Goal: Complete application form

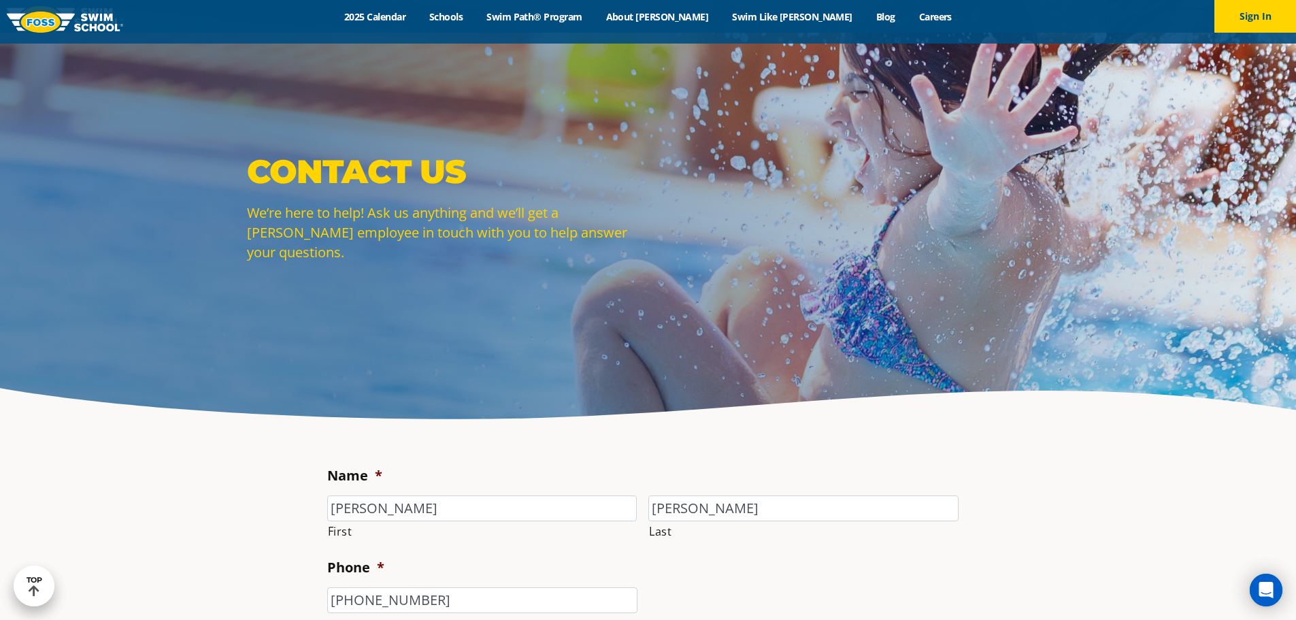
select select "CSR"
select select "I'm a New Family"
select select "CSR"
select select "I'm a New Family"
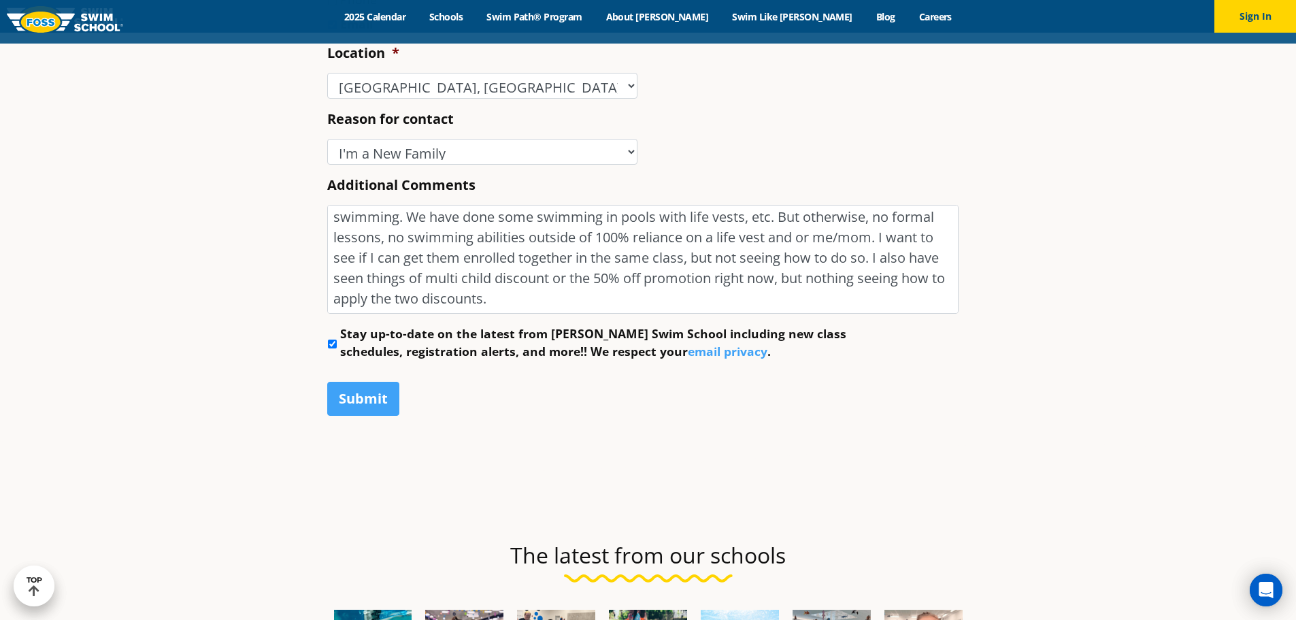
scroll to position [1919, 0]
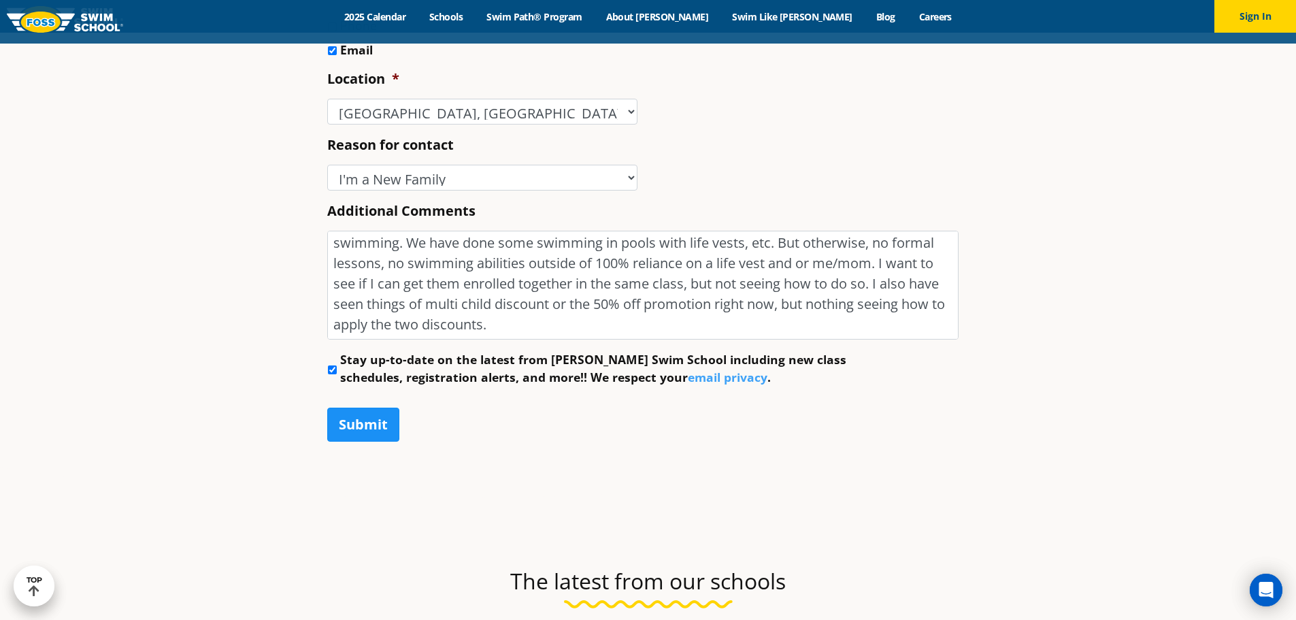
click at [379, 433] on input "Submit" at bounding box center [363, 425] width 72 height 34
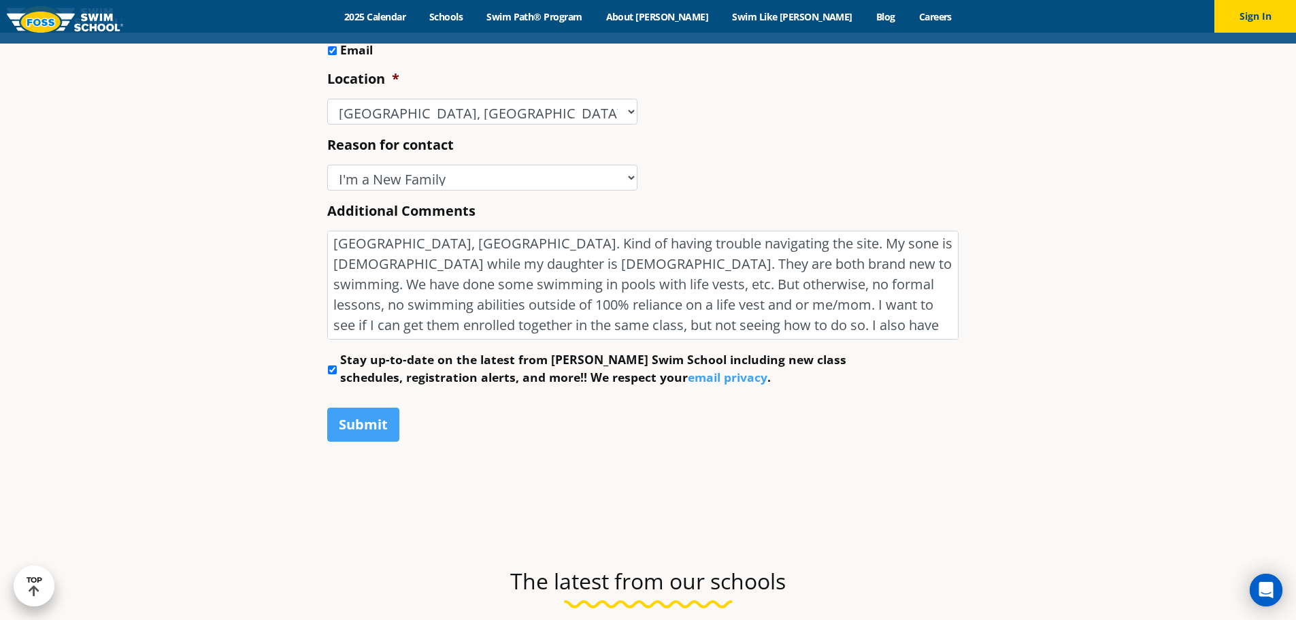
scroll to position [0, 0]
type textarea "Hello - I'm looking at learning more about enrolling my two kids at [GEOGRAPHIC…"
click at [178, 433] on section "Name * Zack First [PERSON_NAME] Last Phone * [PHONE_NUMBER] Email * [EMAIL_ADDR…" at bounding box center [648, 105] width 1296 height 813
click at [372, 421] on input "Submit" at bounding box center [363, 425] width 72 height 34
click at [386, 429] on input "Submit" at bounding box center [363, 425] width 72 height 34
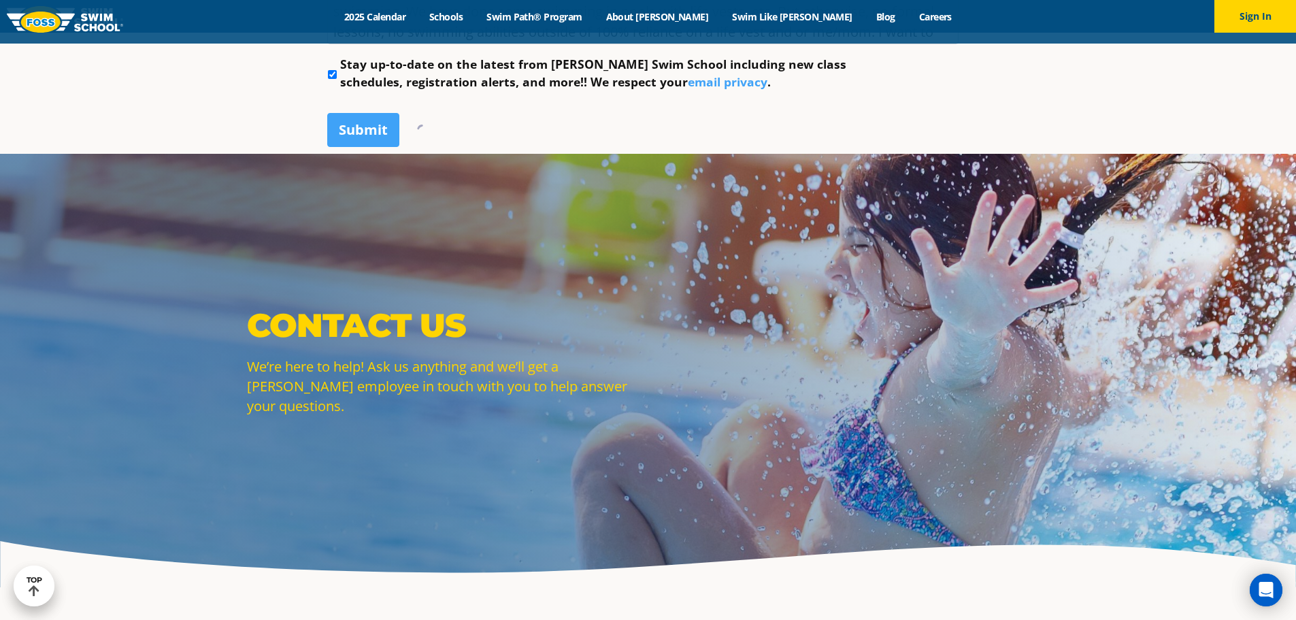
scroll to position [966, 0]
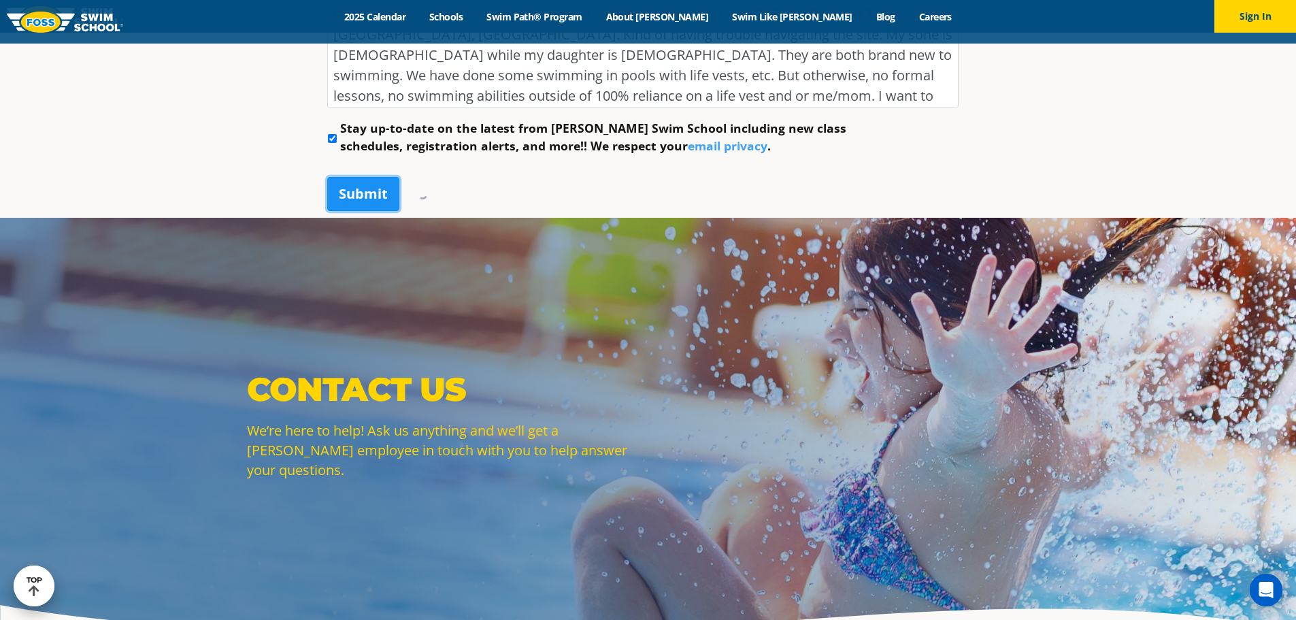
click at [345, 198] on input "Submit" at bounding box center [363, 194] width 72 height 34
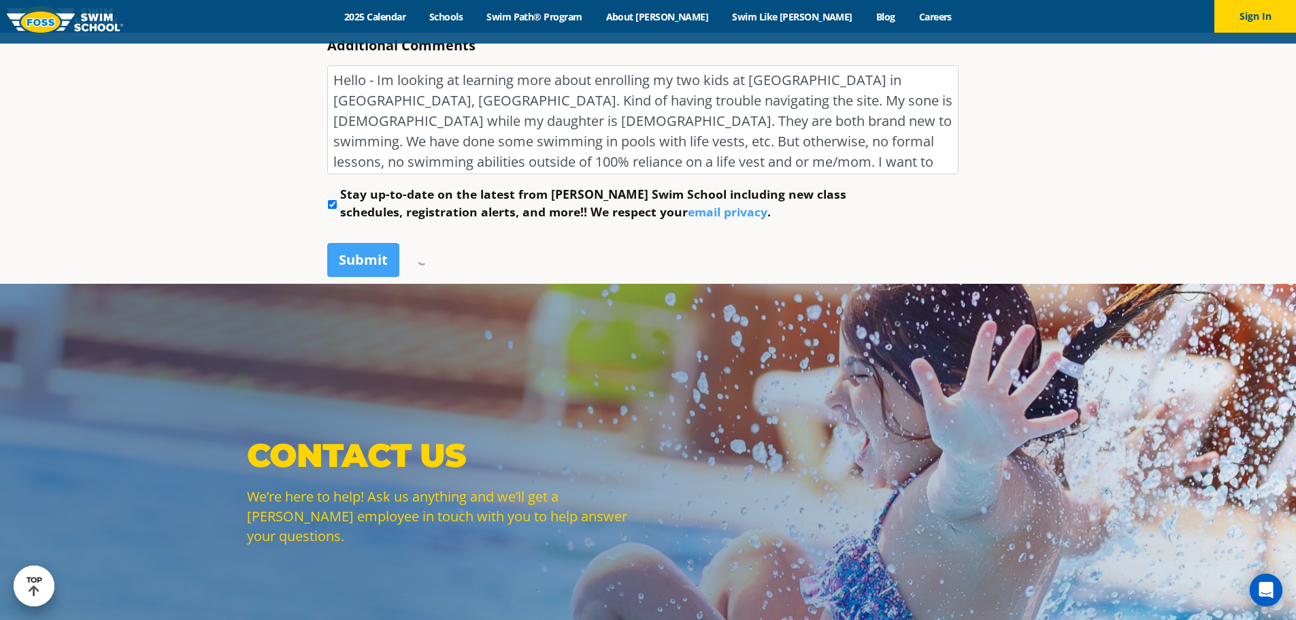
scroll to position [626, 0]
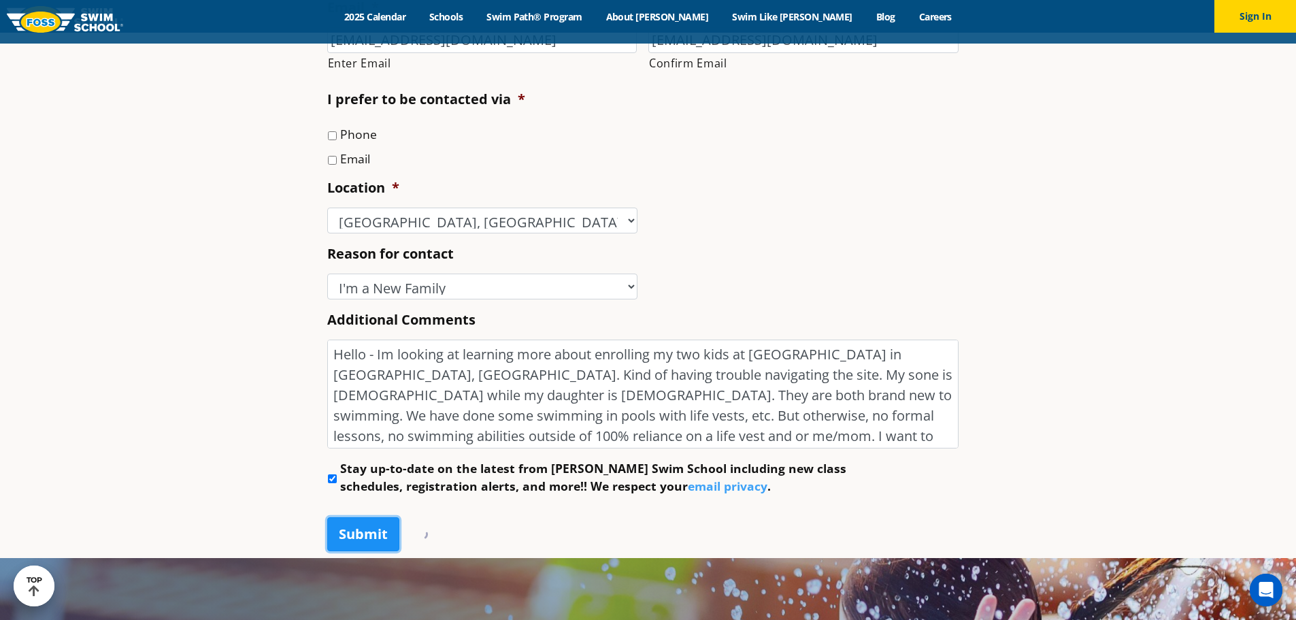
click at [363, 541] on input "Submit" at bounding box center [363, 534] width 72 height 34
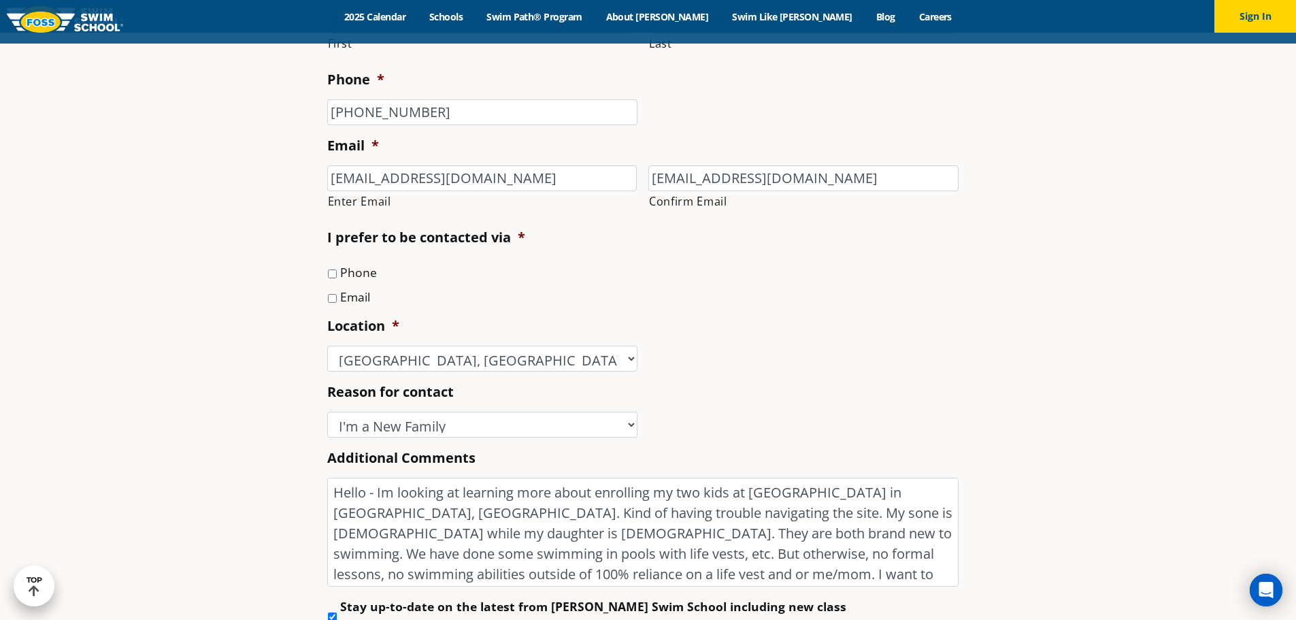
scroll to position [286, 0]
